Goal: Task Accomplishment & Management: Use online tool/utility

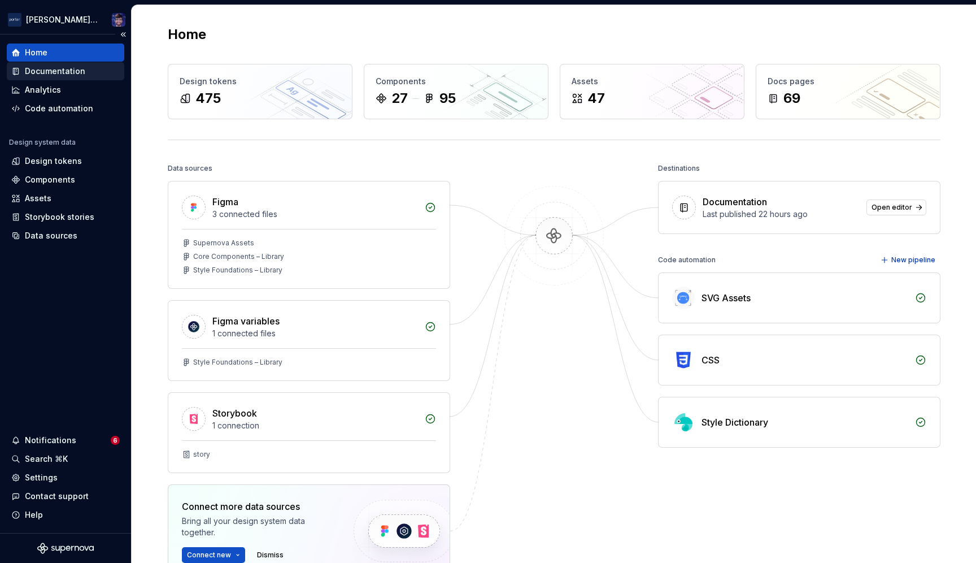
click at [56, 73] on div "Documentation" at bounding box center [55, 71] width 60 height 11
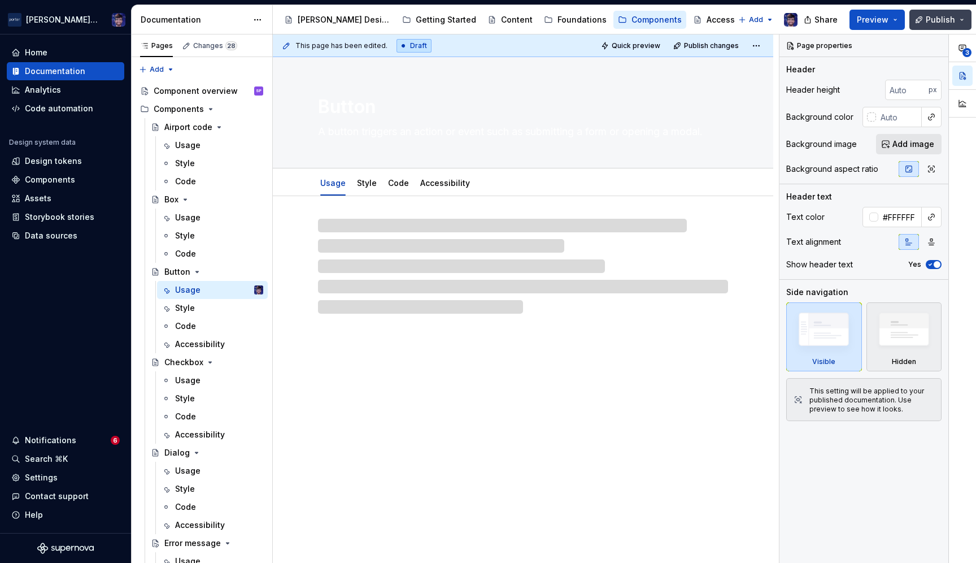
click at [936, 17] on span "Publish" at bounding box center [940, 19] width 29 height 11
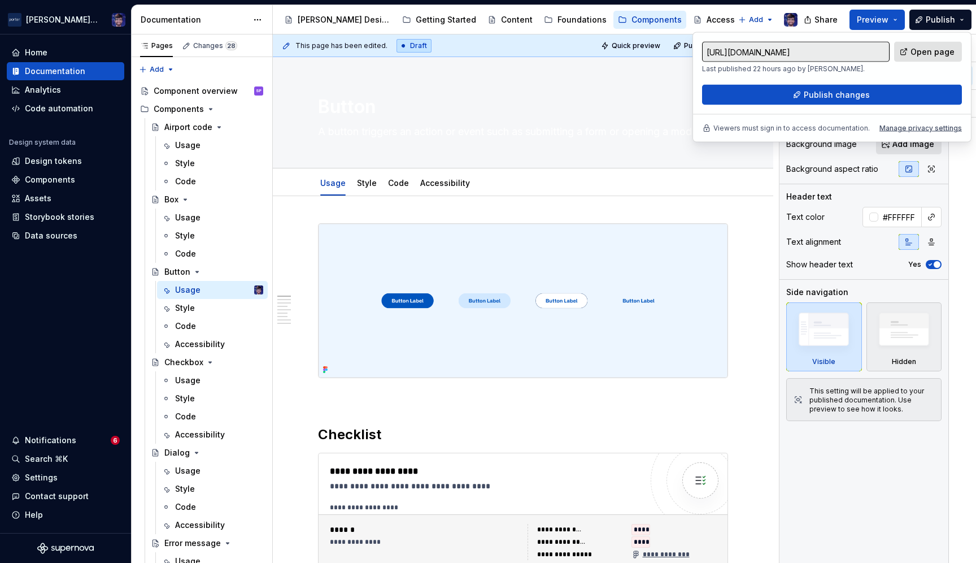
click at [916, 55] on span "Open page" at bounding box center [933, 51] width 44 height 11
type textarea "*"
